Goal: Information Seeking & Learning: Learn about a topic

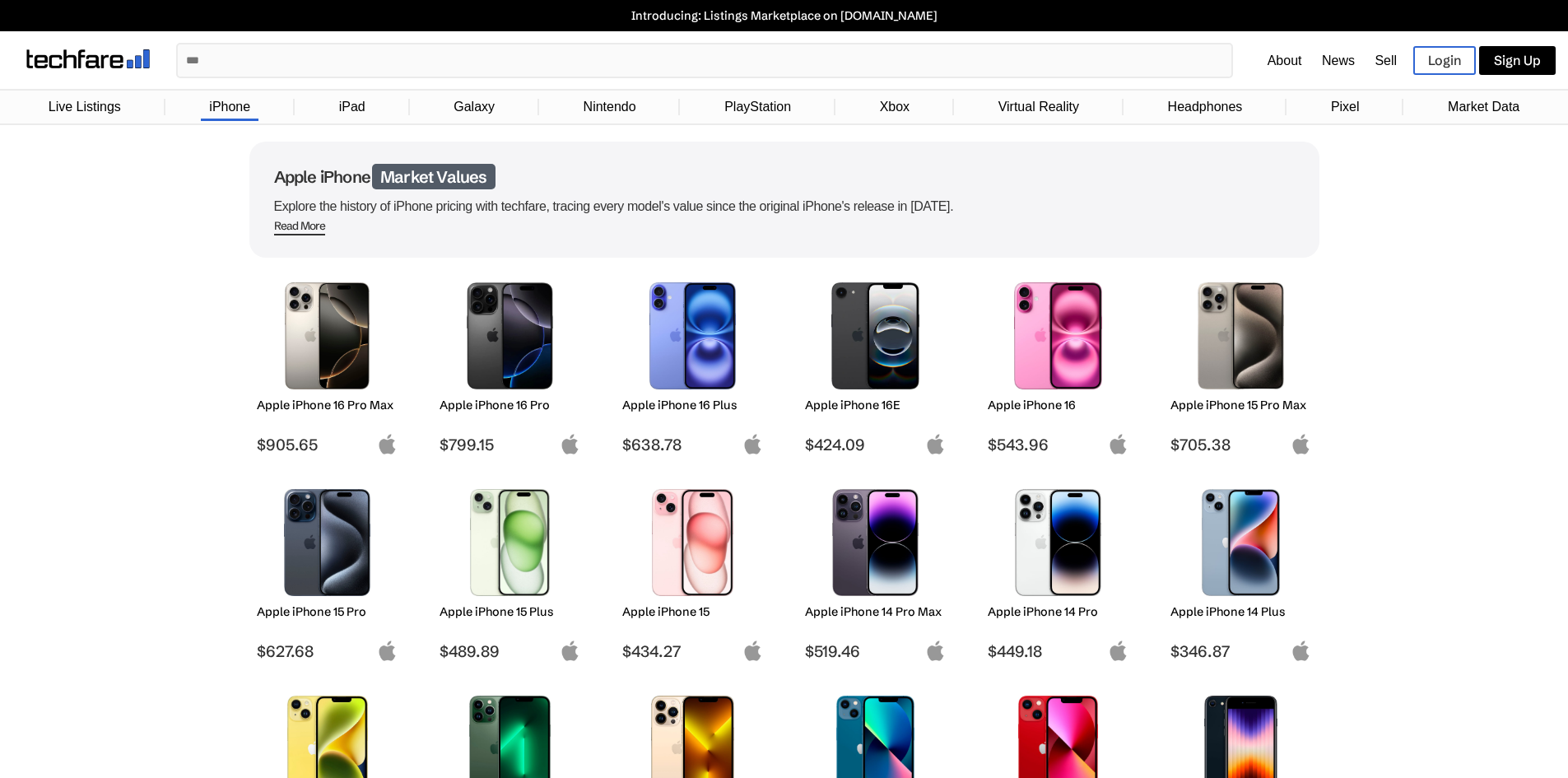
click at [1041, 375] on img at bounding box center [1058, 335] width 116 height 107
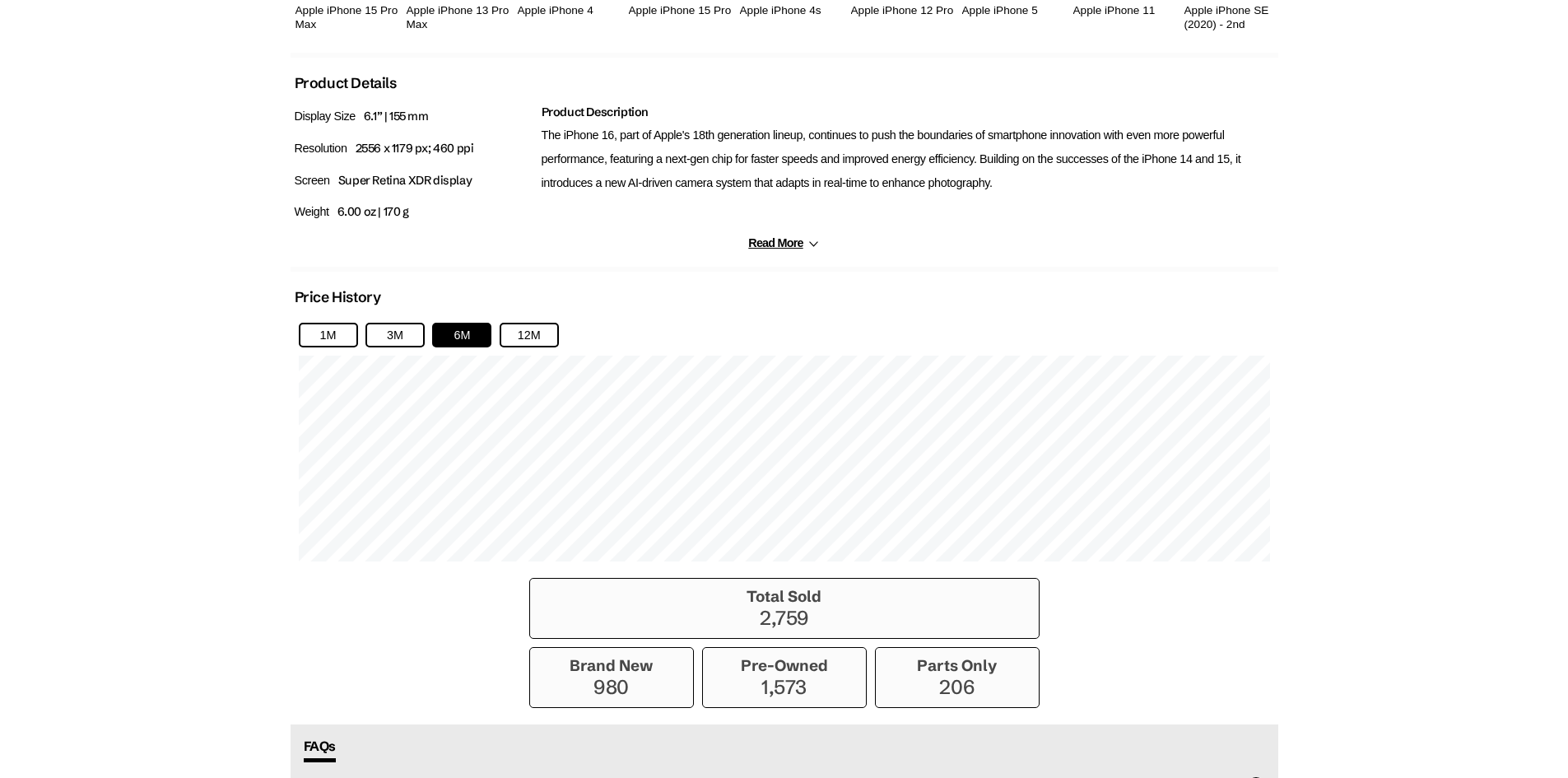
scroll to position [906, 0]
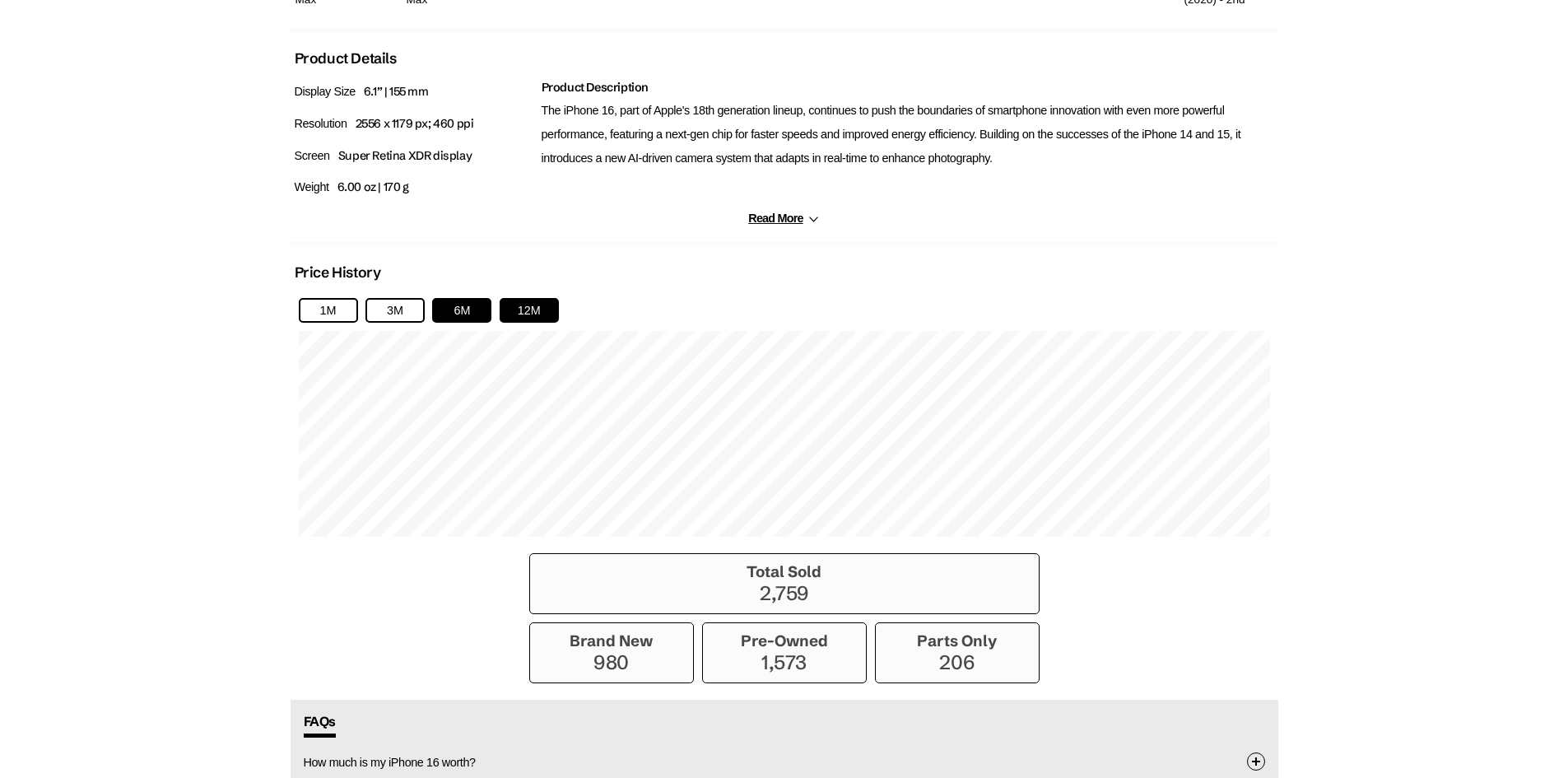
click at [543, 311] on button "12M" at bounding box center [528, 310] width 59 height 25
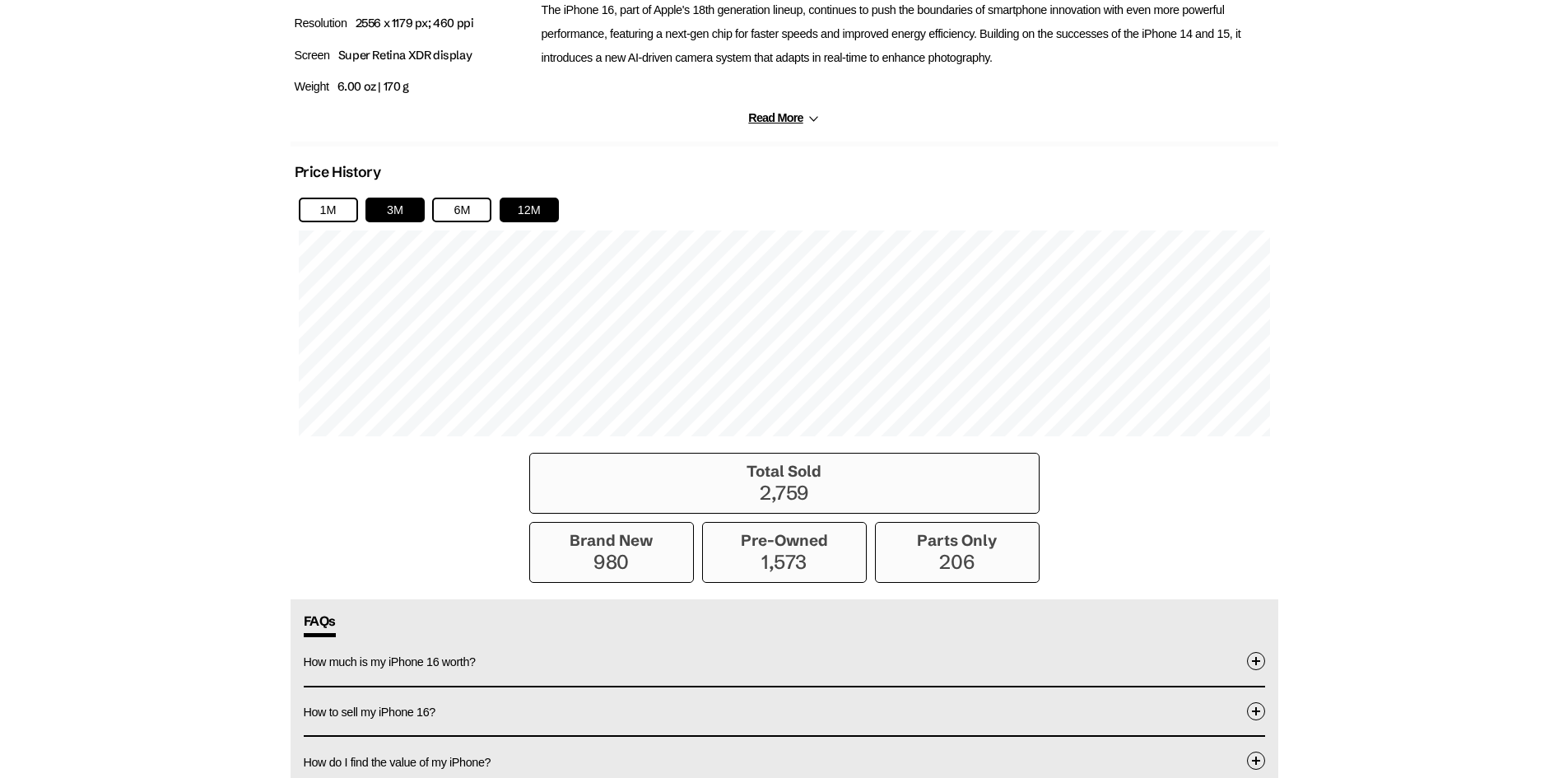
scroll to position [993, 0]
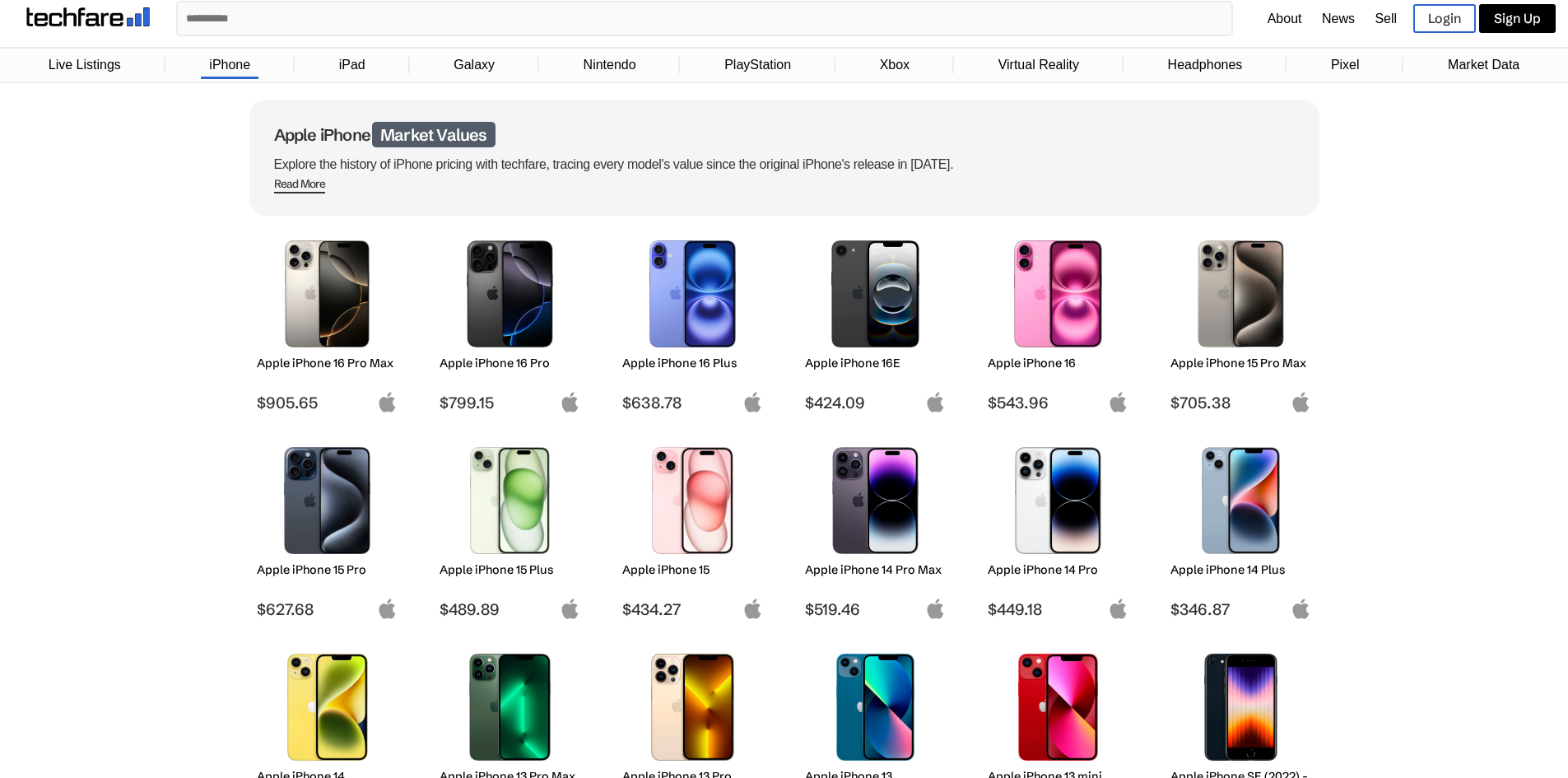
scroll to position [82, 0]
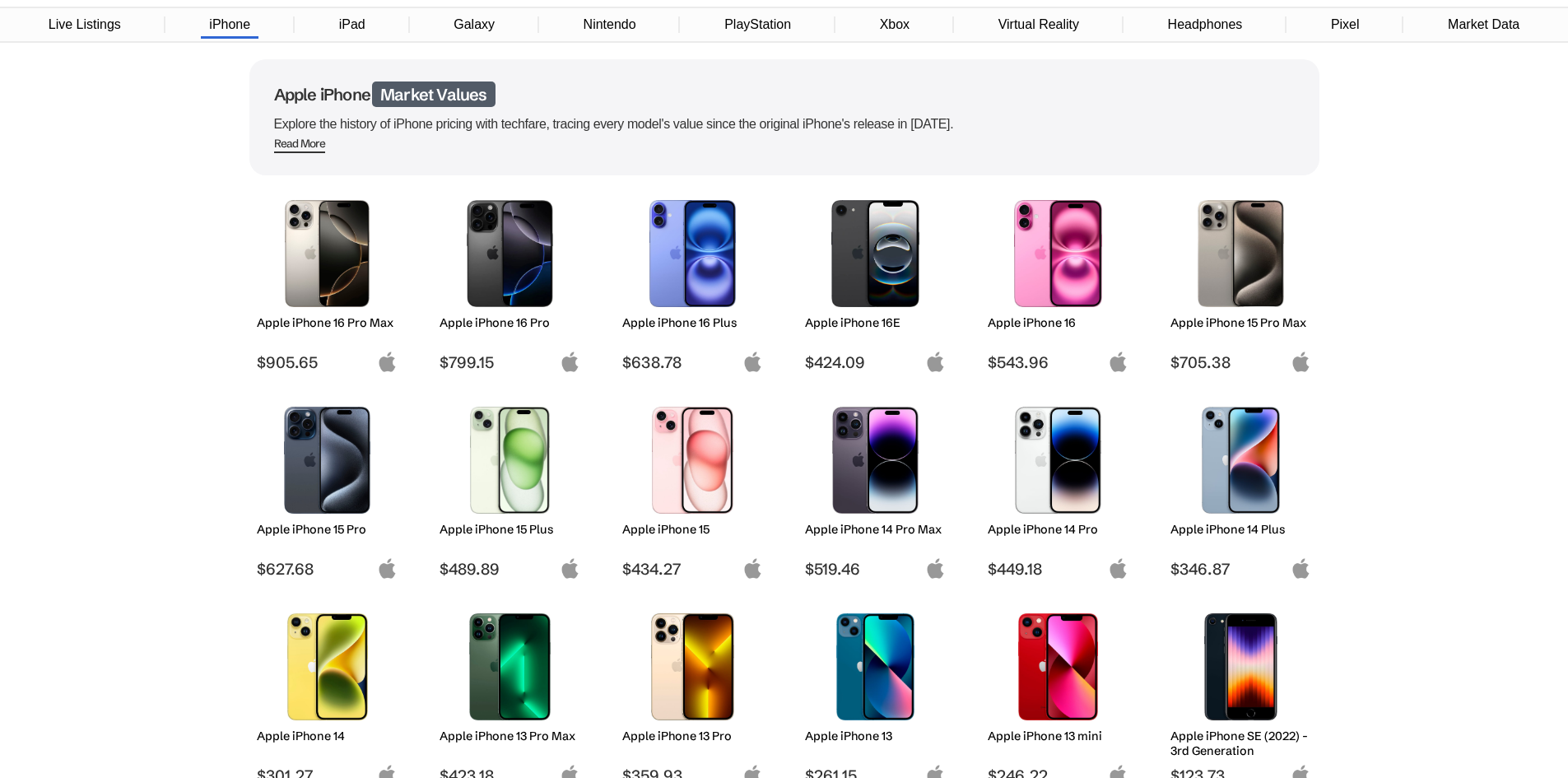
click at [688, 485] on img at bounding box center [693, 460] width 116 height 107
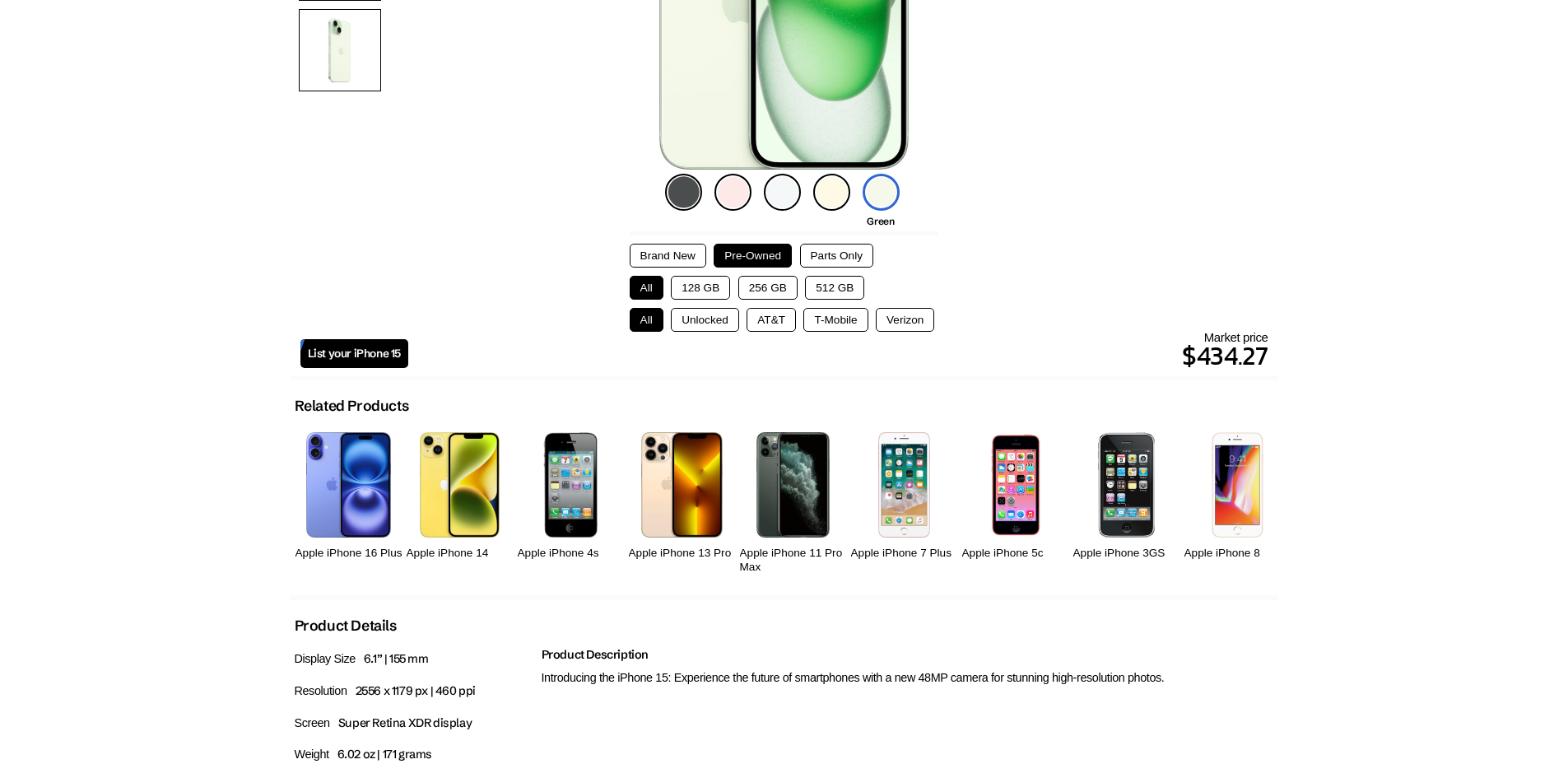
scroll to position [330, 0]
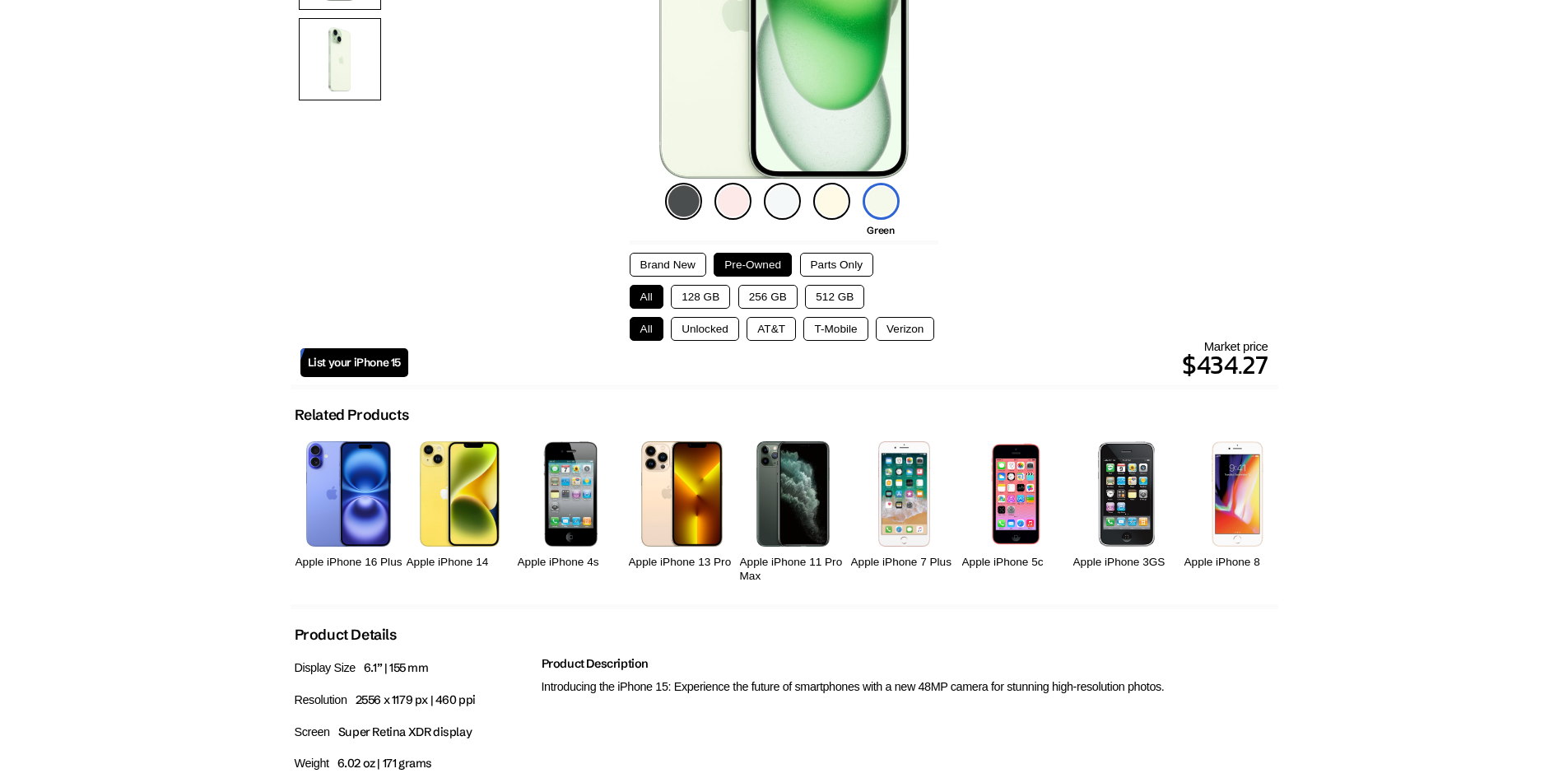
click at [661, 249] on div "Brand New Pre-Owned Parts Only All 128 GB 256 GB 512 GB All Unlocked AT&T T-Mob…" at bounding box center [784, 291] width 309 height 101
click at [653, 254] on button "Brand New" at bounding box center [668, 265] width 76 height 24
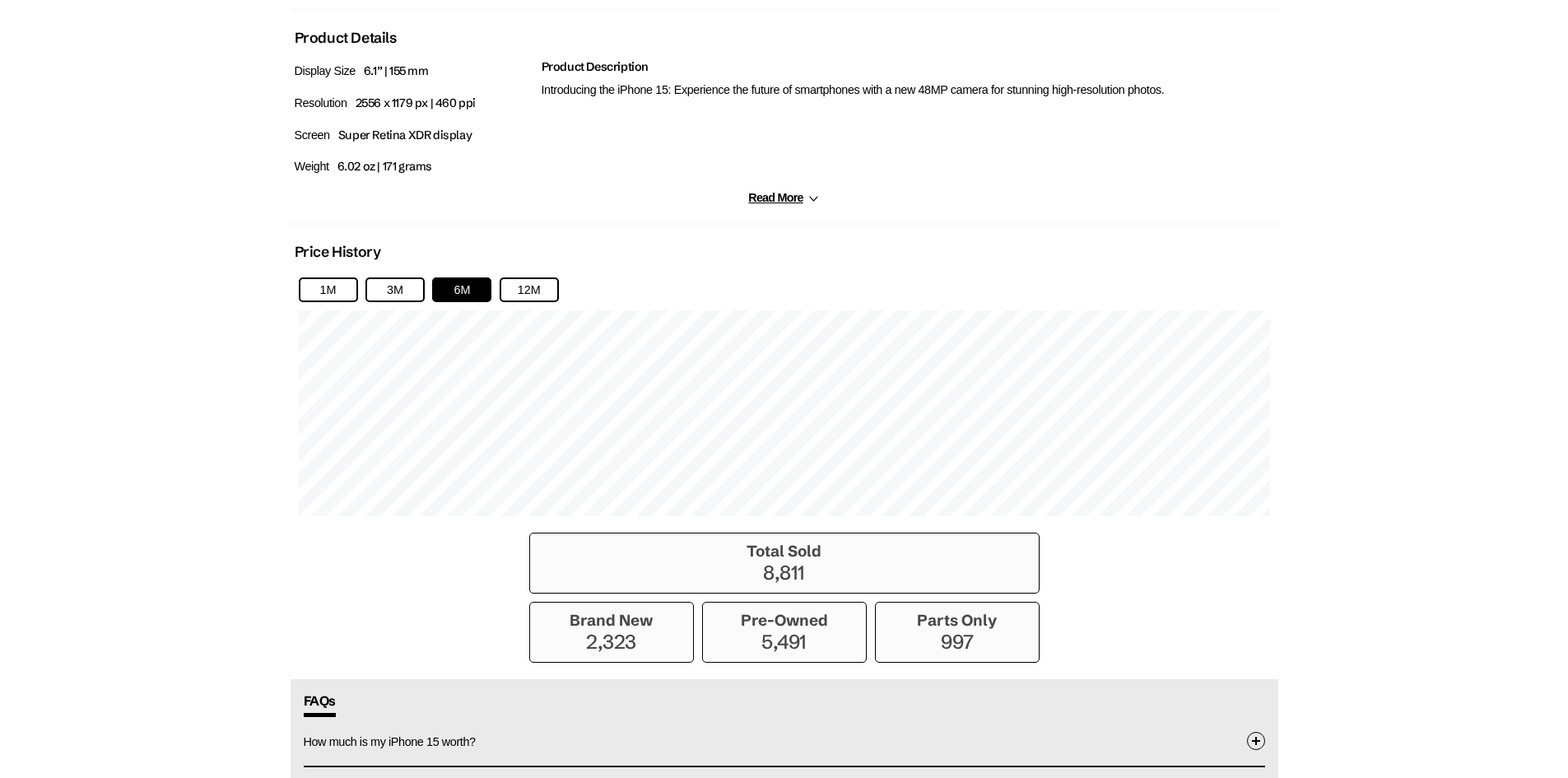
scroll to position [1071, 0]
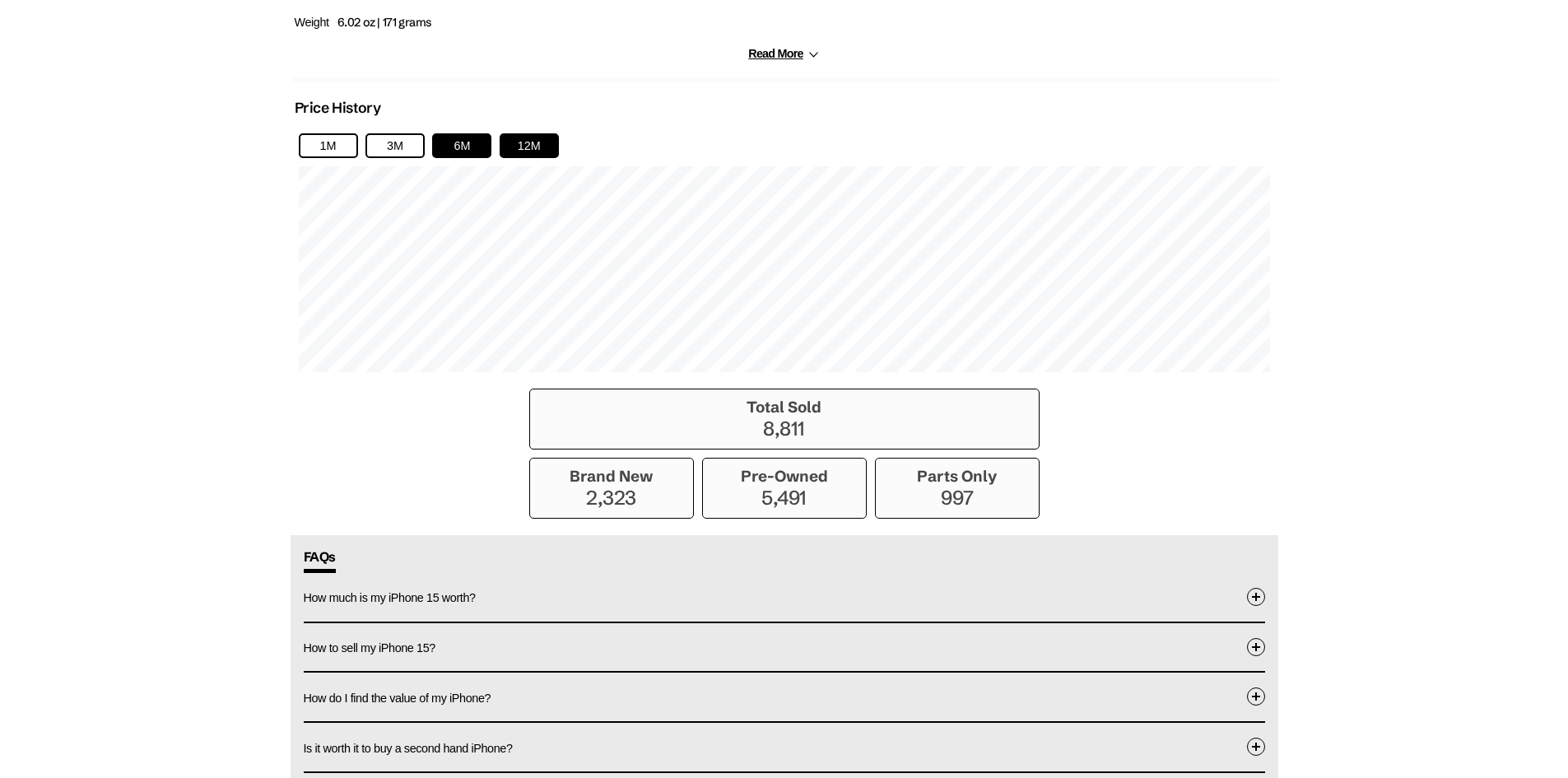
click at [520, 141] on button "12M" at bounding box center [528, 146] width 59 height 25
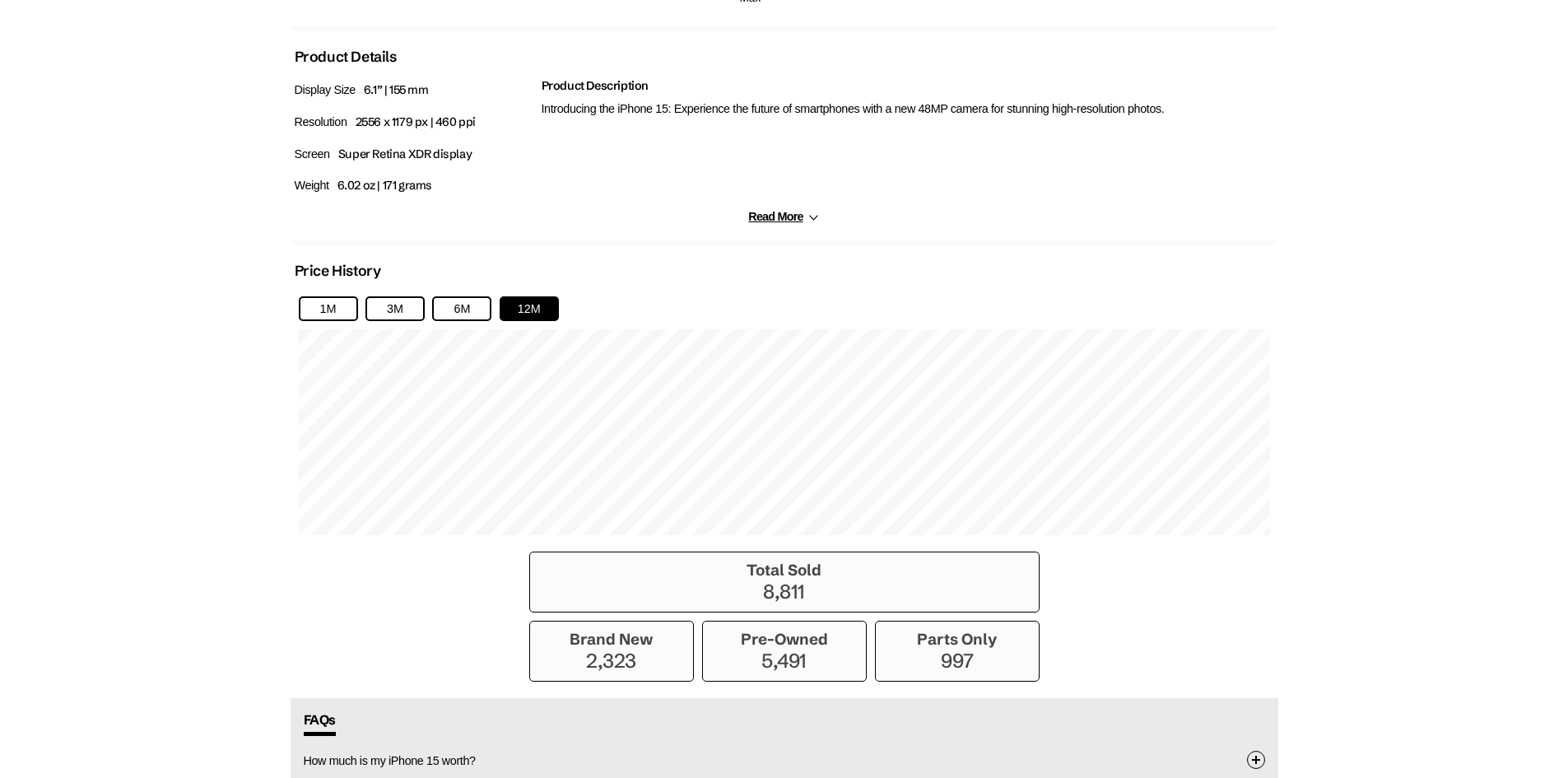
scroll to position [906, 0]
